Goal: Complete application form

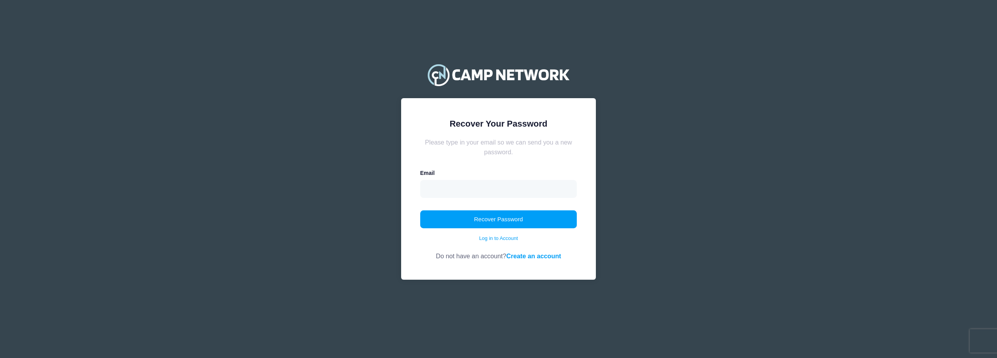
click at [431, 189] on input "email" at bounding box center [498, 189] width 157 height 18
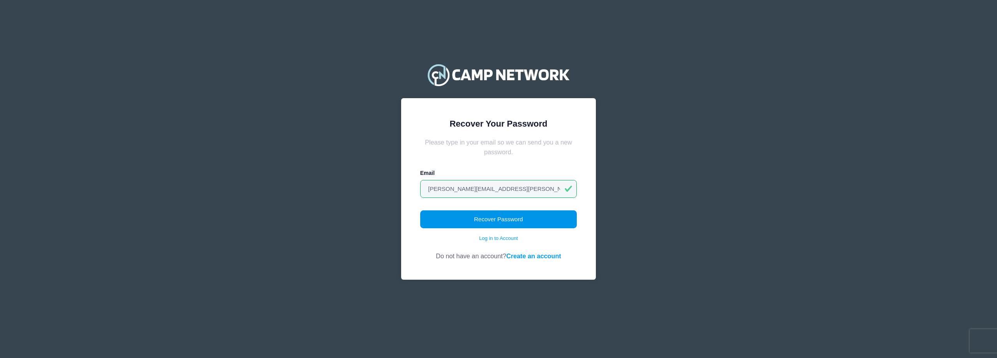
type input "[PERSON_NAME][EMAIL_ADDRESS][PERSON_NAME][PERSON_NAME][DOMAIN_NAME]"
click at [492, 219] on button "Recover Password" at bounding box center [498, 219] width 157 height 18
click at [502, 239] on link "Log in to Account" at bounding box center [498, 238] width 39 height 8
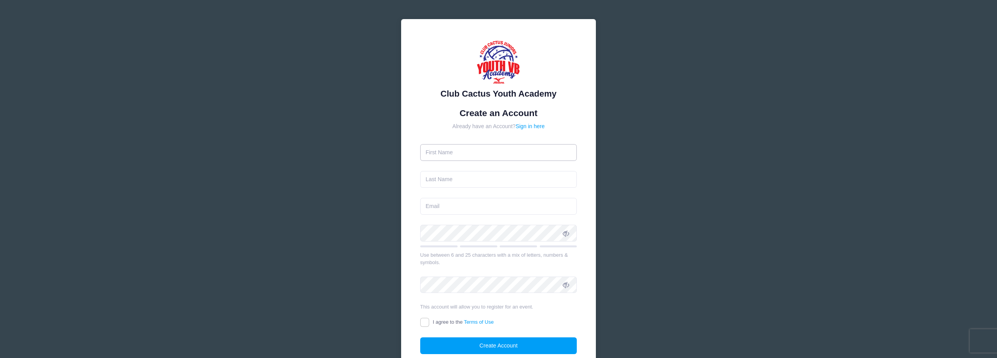
click at [443, 151] on input "text" at bounding box center [498, 152] width 157 height 17
click at [445, 153] on input "text" at bounding box center [498, 152] width 157 height 17
type input "[PERSON_NAME]"
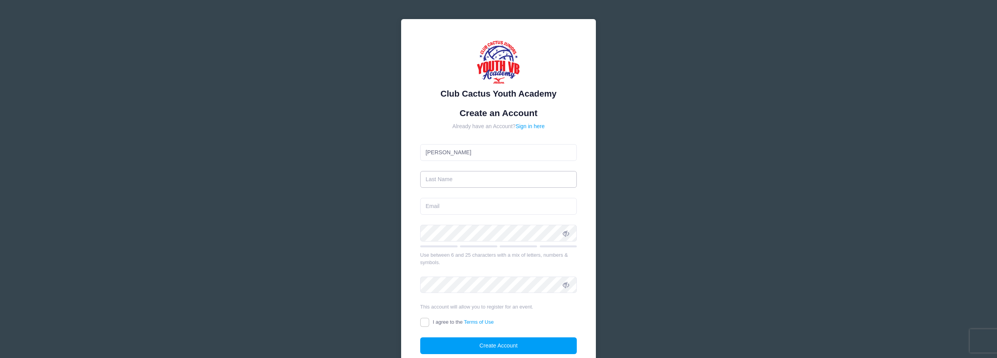
type input "[PERSON_NAME]"
click at [434, 208] on input "email" at bounding box center [498, 206] width 157 height 17
click at [328, 224] on div "Club Cactus Youth Academy Create an Account Already have an Account? Sign in he…" at bounding box center [498, 212] width 997 height 424
click at [432, 206] on input "email" at bounding box center [498, 206] width 157 height 17
type input "[PERSON_NAME][EMAIL_ADDRESS][PERSON_NAME][PERSON_NAME][DOMAIN_NAME]"
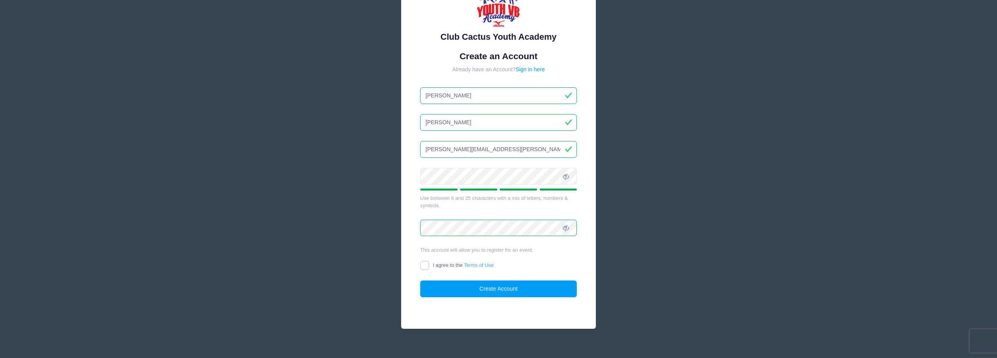
scroll to position [66, 0]
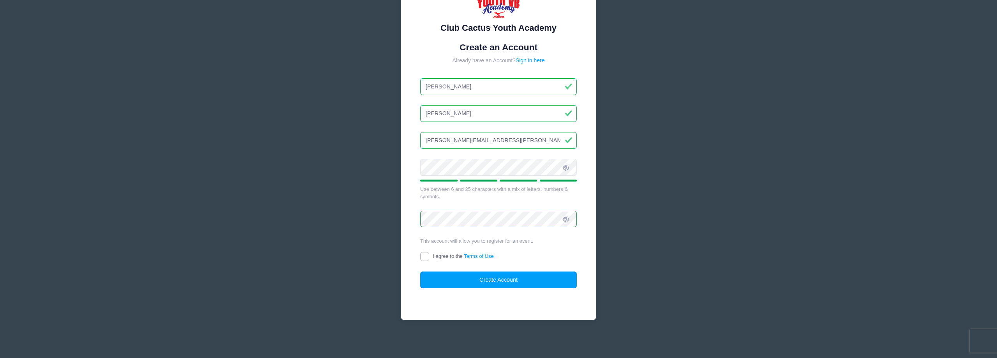
click at [422, 256] on input "I agree to the Terms of Use" at bounding box center [424, 256] width 9 height 9
checkbox input "true"
click at [479, 281] on button "Create Account" at bounding box center [498, 279] width 157 height 17
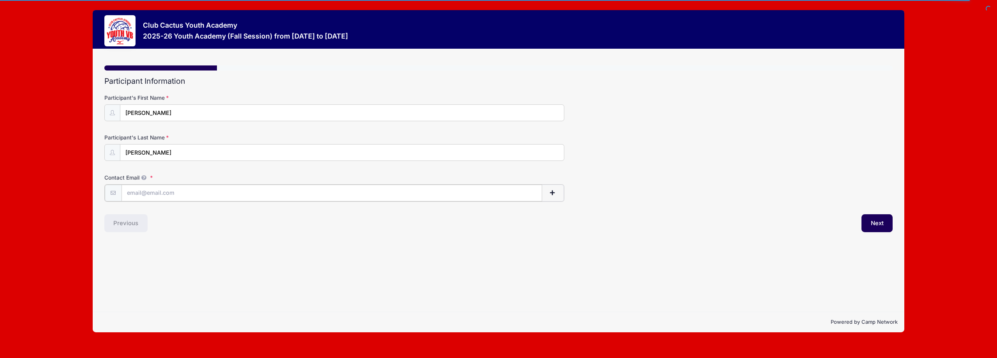
click at [152, 192] on input "Contact Email" at bounding box center [332, 193] width 421 height 17
type input "[PERSON_NAME][EMAIL_ADDRESS][PERSON_NAME][PERSON_NAME][DOMAIN_NAME]"
click at [878, 221] on button "Next" at bounding box center [878, 222] width 32 height 18
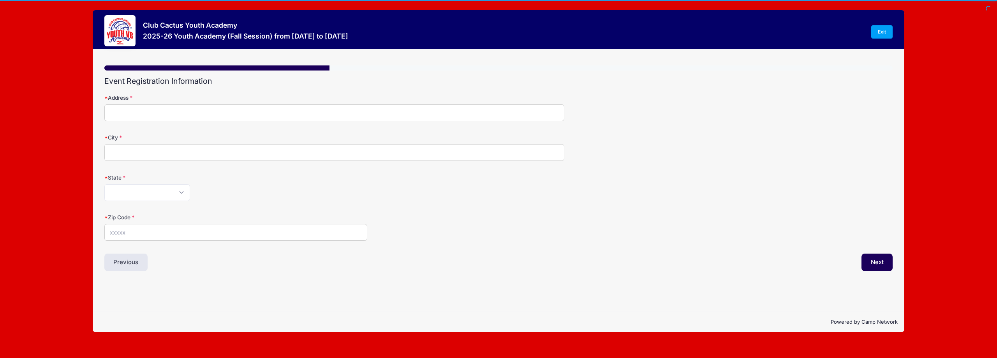
click at [125, 112] on input "Address" at bounding box center [334, 112] width 460 height 17
type input "[STREET_ADDRESS]"
type input "[GEOGRAPHIC_DATA]"
select select "AZ"
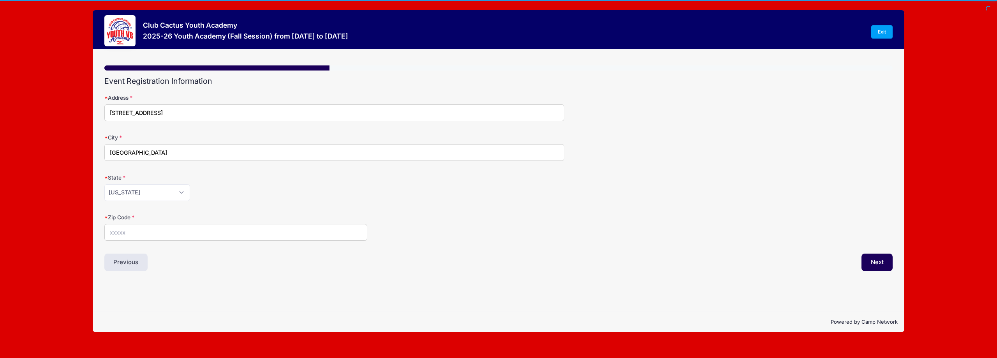
type input "85704"
click at [127, 261] on button "Previous" at bounding box center [126, 263] width 44 height 18
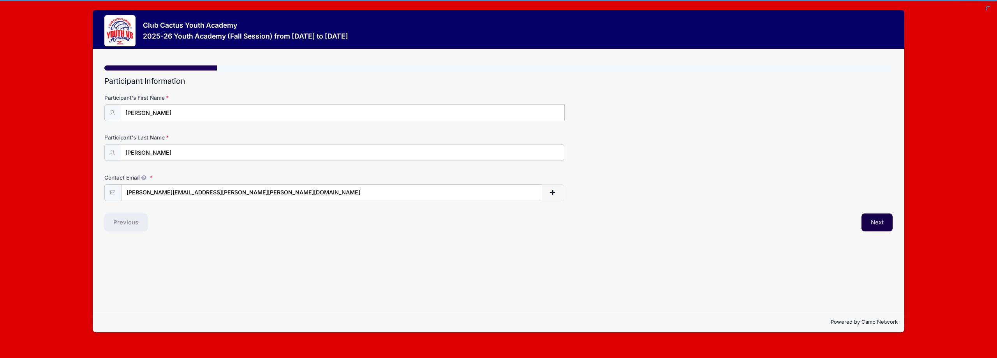
click at [876, 223] on button "Next" at bounding box center [878, 222] width 32 height 18
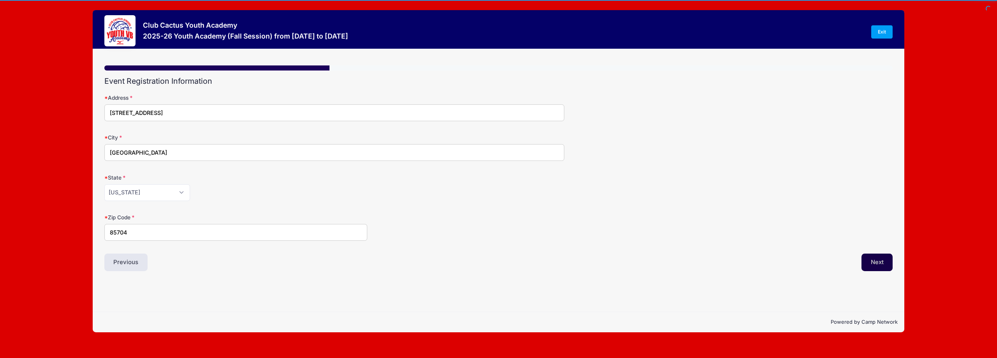
click at [871, 265] on button "Next" at bounding box center [878, 263] width 32 height 18
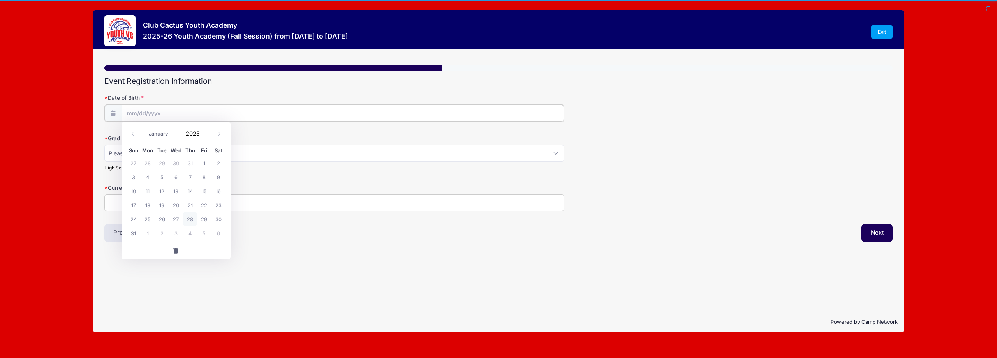
click at [144, 111] on input "Date of Birth" at bounding box center [343, 113] width 442 height 17
click at [136, 131] on span at bounding box center [133, 133] width 13 height 13
click at [134, 131] on icon at bounding box center [132, 133] width 5 height 5
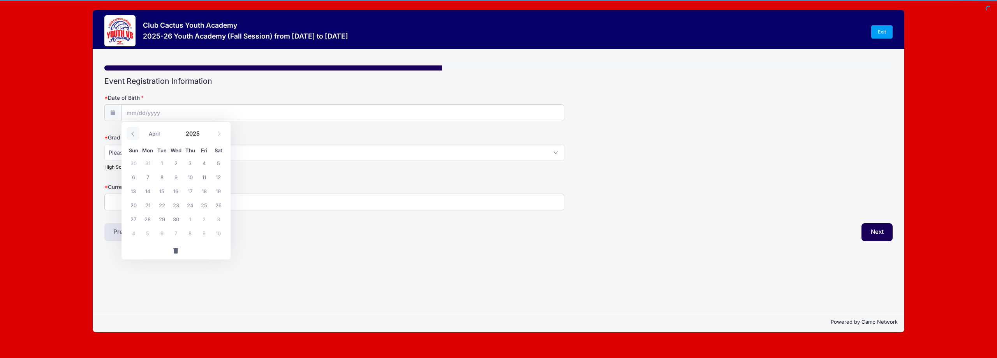
click at [134, 131] on icon at bounding box center [132, 133] width 5 height 5
select select "0"
click at [163, 204] on span "21" at bounding box center [162, 205] width 14 height 14
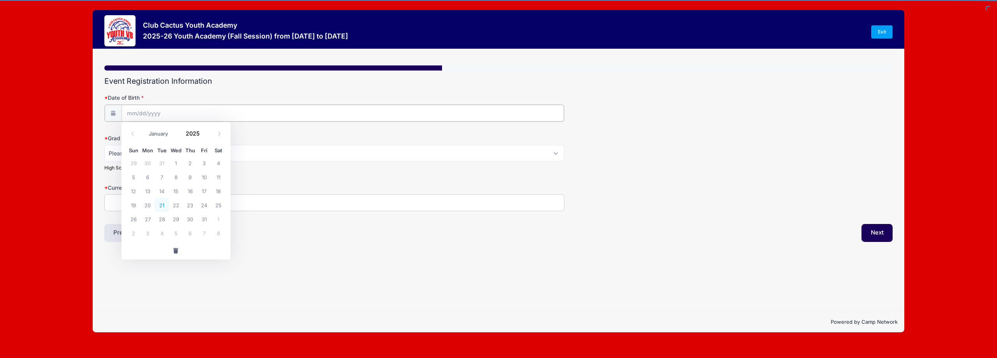
type input "[DATE]"
click at [149, 153] on select "Please Select 2029 2030 2031 2032 2033 2034 2035 2036 2037 2038 2039 2040" at bounding box center [334, 152] width 460 height 17
click at [104, 144] on select "Please Select 2029 2030 2031 2032 2033 2034 2035 2036 2037 2038 2039 2040" at bounding box center [334, 152] width 460 height 17
select select "2032"
click option "2032" at bounding box center [0, 0] width 0 height 0
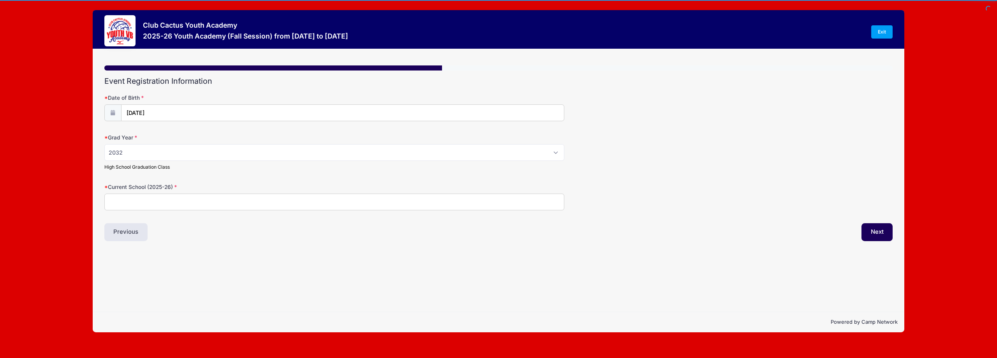
click at [140, 202] on input "Current School (2025-26)" at bounding box center [334, 202] width 460 height 17
type input "6"
click at [256, 264] on div "Step 3 /7 Step 1 Step 2 Step 3 Step 4 Step 5 Policies Summary Participant Infor…" at bounding box center [498, 180] width 811 height 263
click at [884, 230] on button "Next" at bounding box center [878, 232] width 32 height 18
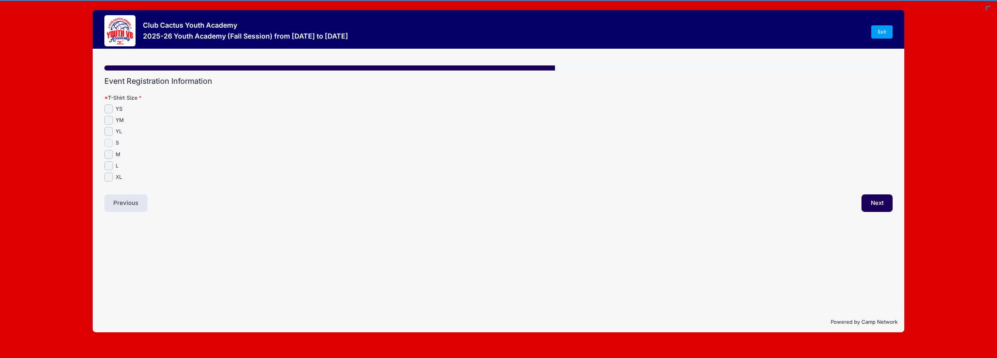
click at [109, 143] on input "S" at bounding box center [108, 143] width 9 height 9
checkbox input "true"
click at [884, 201] on button "Next" at bounding box center [878, 203] width 32 height 18
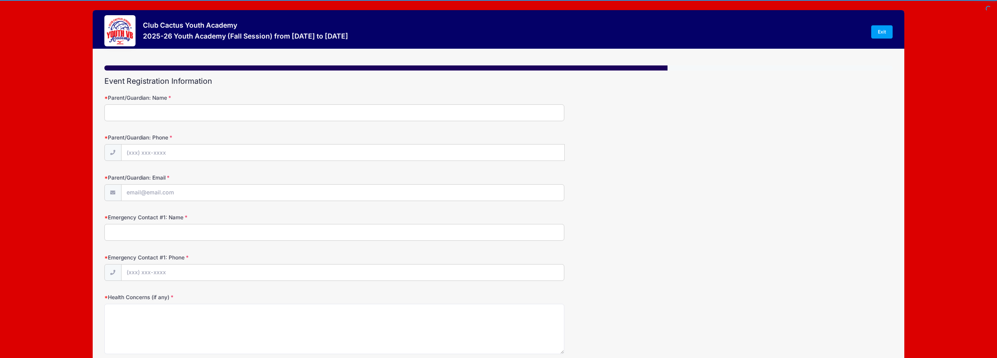
click at [125, 110] on input "Parent/Guardian: Name" at bounding box center [334, 112] width 460 height 17
type input "[PERSON_NAME]"
type input "[PHONE_NUMBER]"
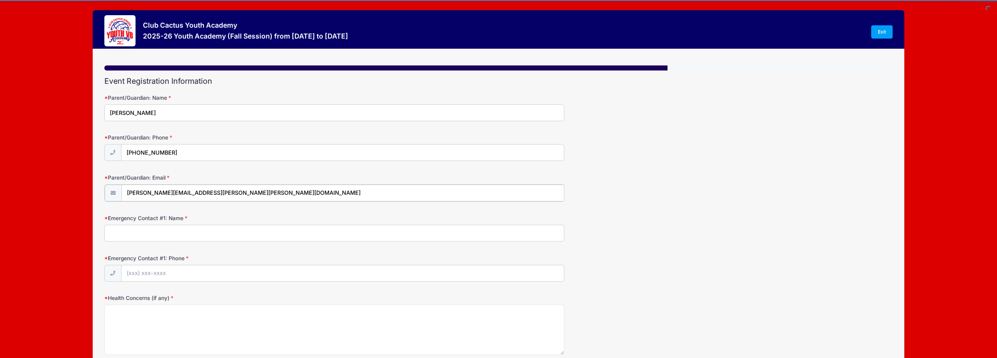
type input "[PERSON_NAME][EMAIL_ADDRESS][PERSON_NAME][PERSON_NAME][DOMAIN_NAME]"
type input "[PERSON_NAME]"
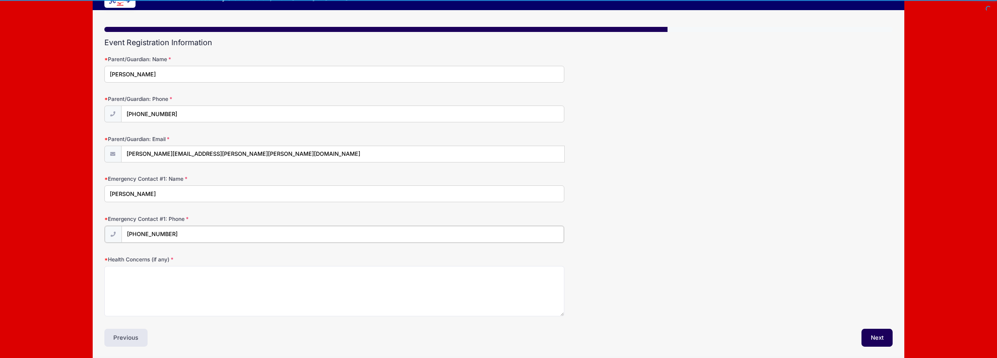
scroll to position [40, 0]
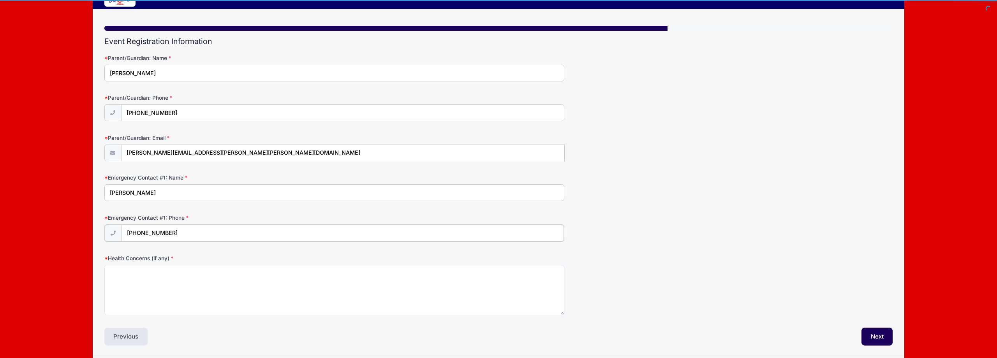
type input "[PHONE_NUMBER]"
click at [147, 277] on textarea "Health Concerns (if any)" at bounding box center [334, 289] width 460 height 50
type textarea "None"
click at [882, 329] on button "Next" at bounding box center [878, 336] width 32 height 18
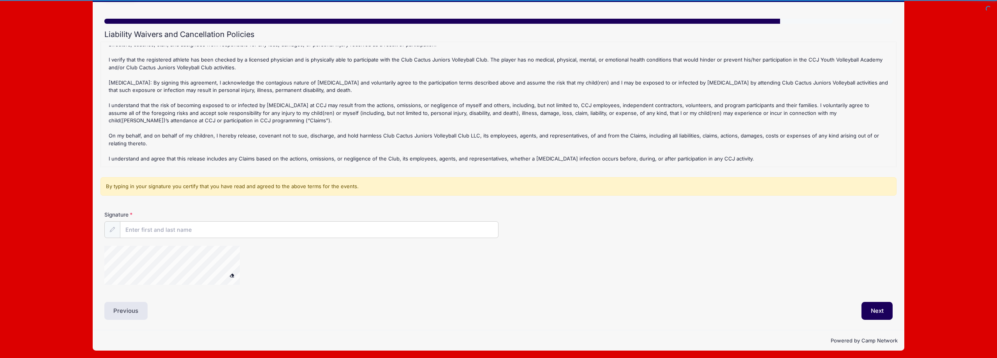
scroll to position [49, 0]
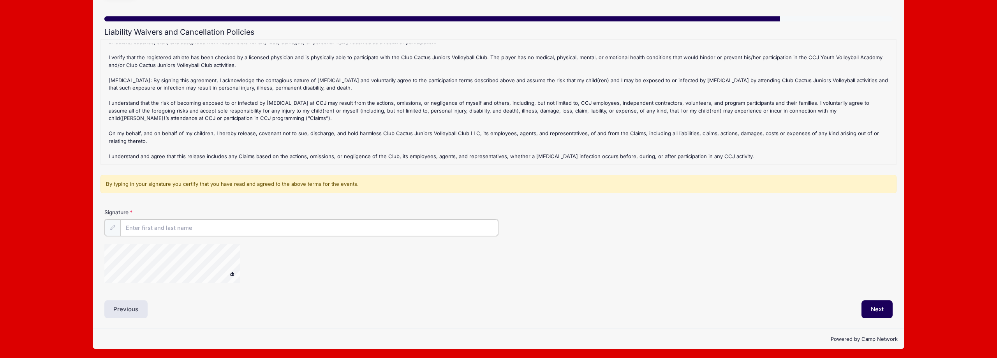
click at [153, 228] on input "Signature" at bounding box center [309, 227] width 378 height 17
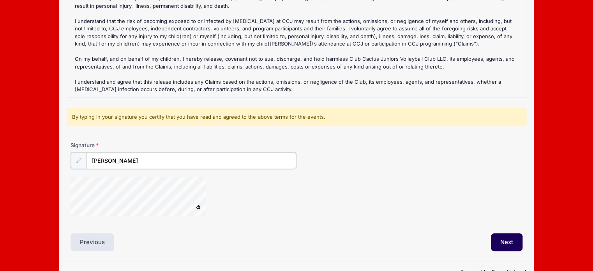
scroll to position [120, 0]
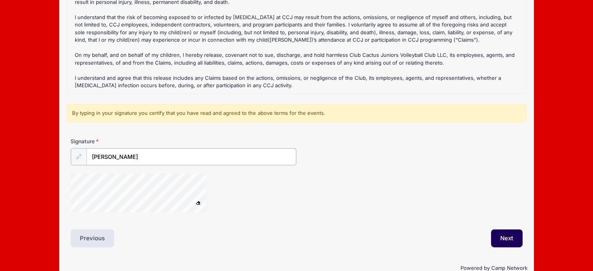
type input "[PERSON_NAME]"
click at [199, 202] on span at bounding box center [198, 202] width 5 height 4
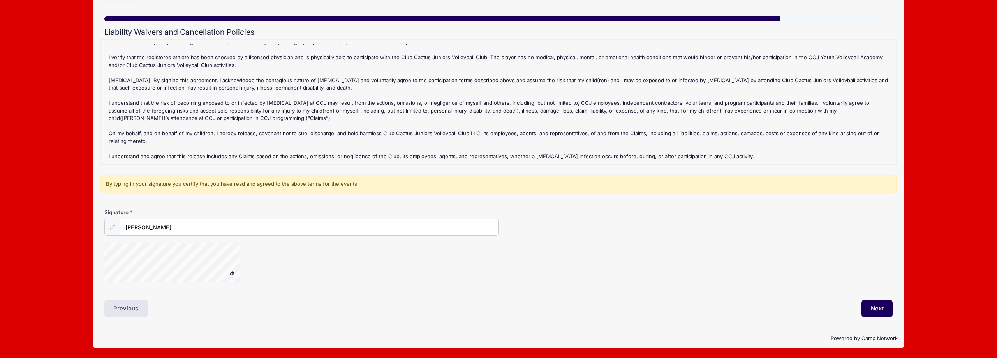
scroll to position [88, 0]
click at [880, 312] on button "Next" at bounding box center [878, 309] width 32 height 18
click at [879, 308] on button "Next" at bounding box center [878, 309] width 32 height 18
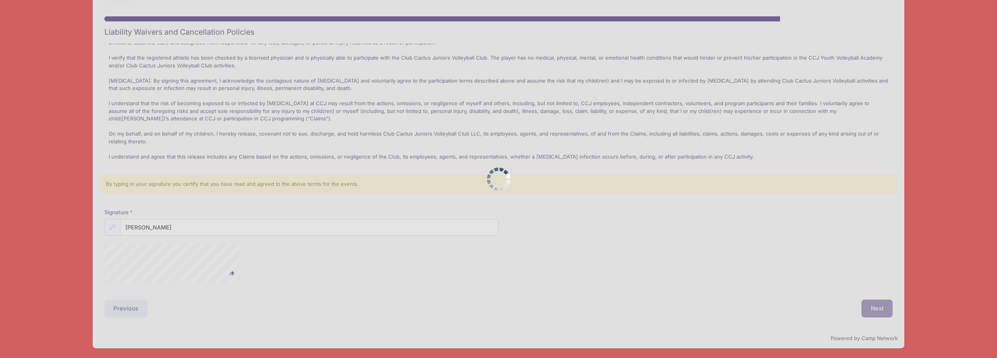
scroll to position [0, 0]
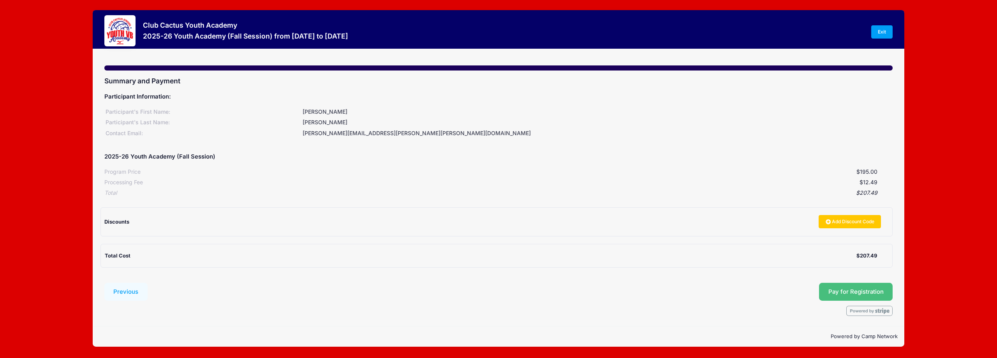
click at [851, 291] on span "Pay for Registration" at bounding box center [855, 291] width 55 height 7
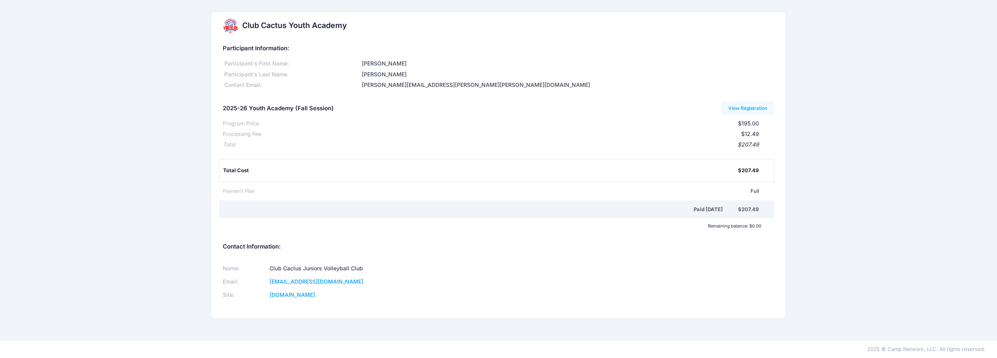
click at [156, 152] on div "Club Cactus Youth Academy Participant Information: Participant's First Name: [P…" at bounding box center [498, 170] width 997 height 316
